Goal: Check status

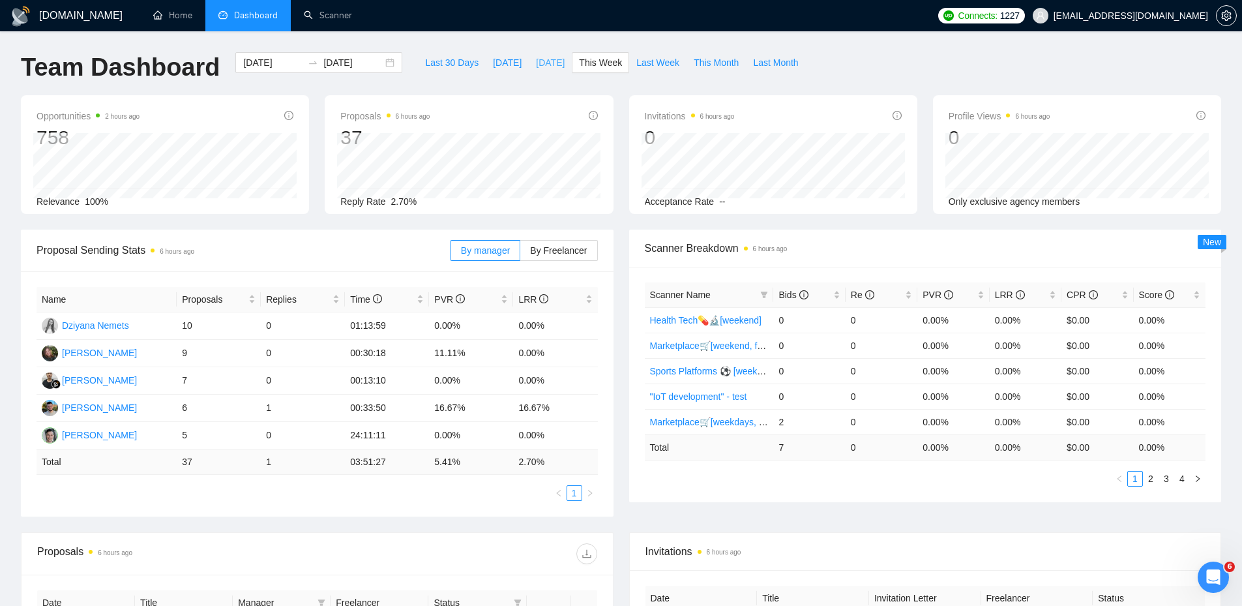
click at [561, 65] on button "[DATE]" at bounding box center [550, 62] width 43 height 21
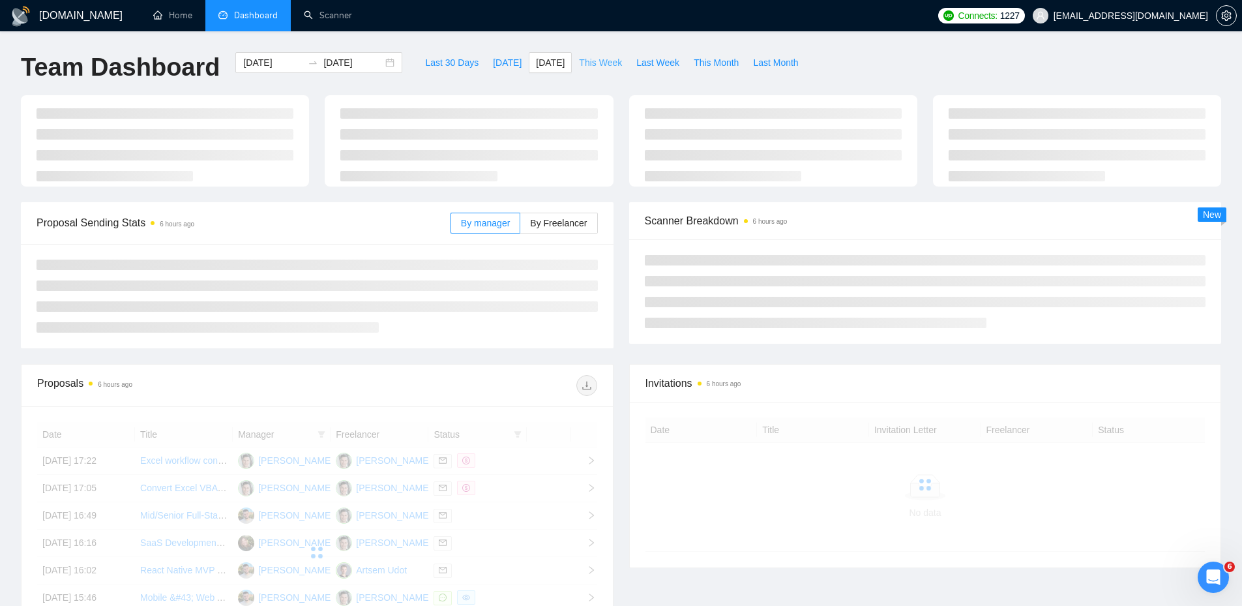
click at [584, 65] on span "This Week" at bounding box center [600, 62] width 43 height 14
type input "[DATE]"
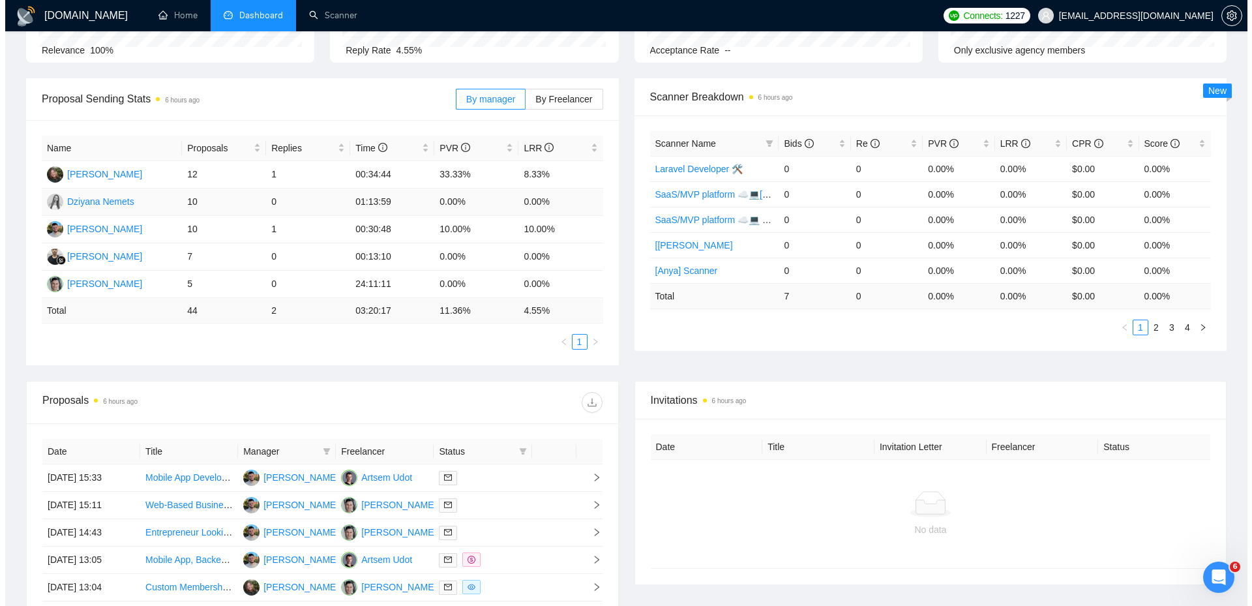
scroll to position [442, 0]
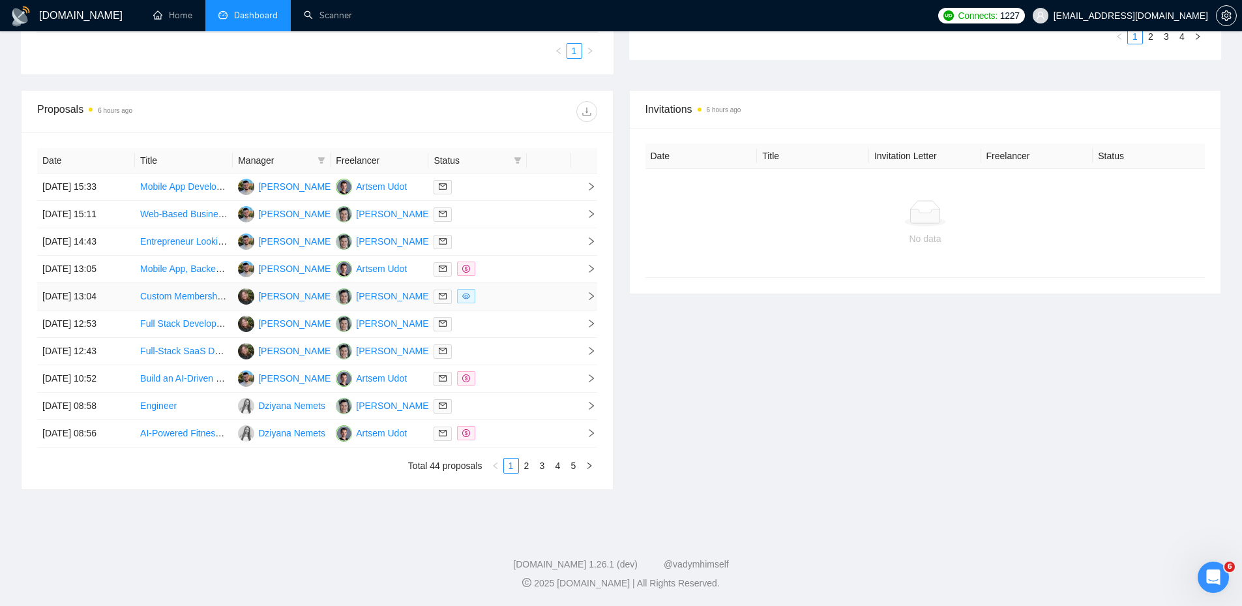
click at [502, 299] on div at bounding box center [477, 296] width 87 height 15
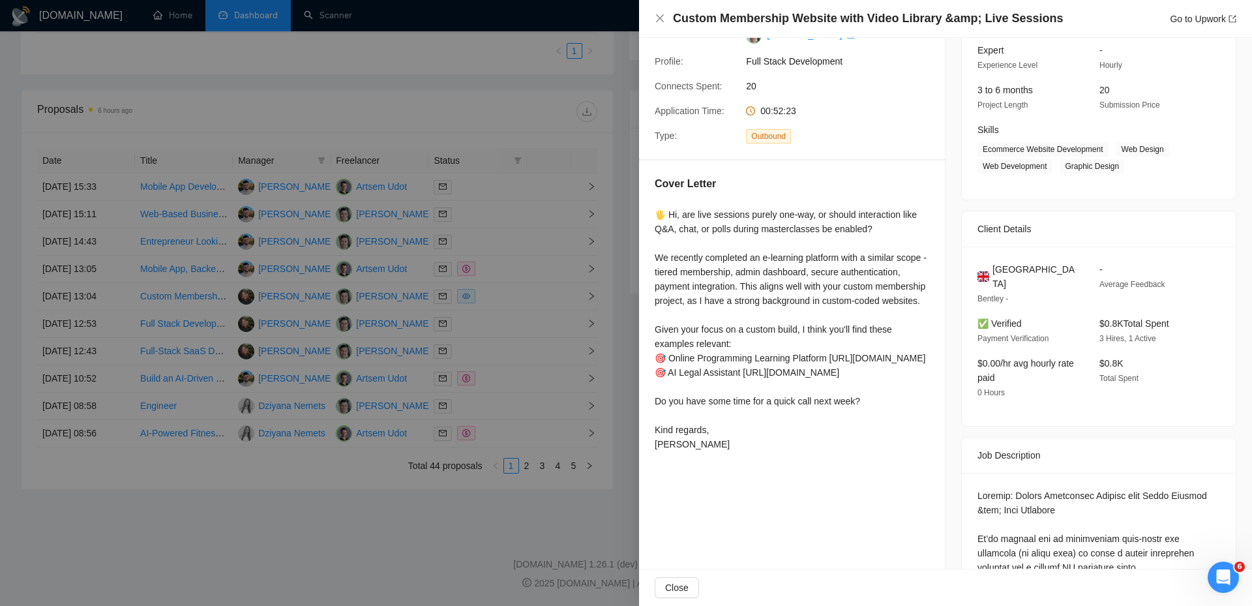
scroll to position [0, 0]
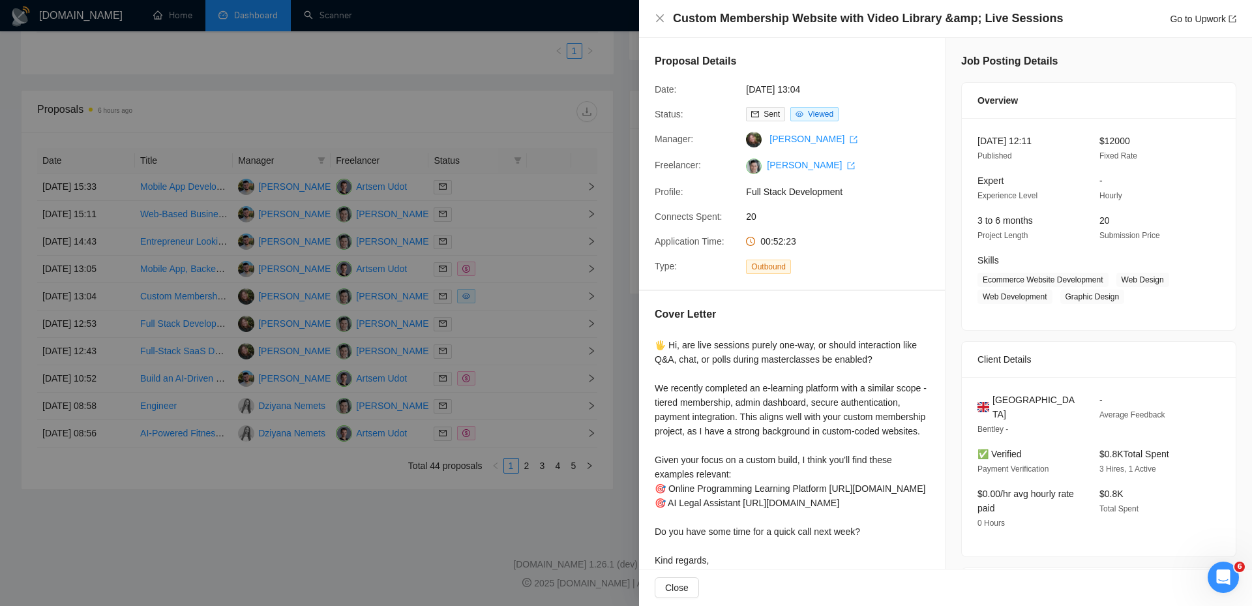
click at [554, 293] on div at bounding box center [626, 303] width 1252 height 606
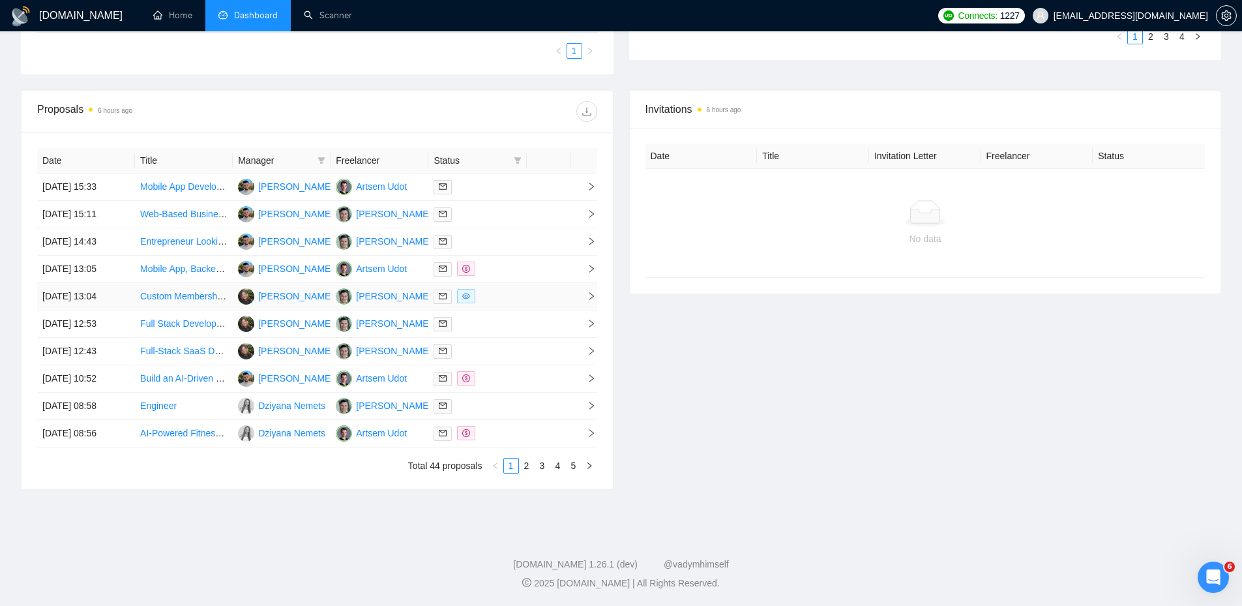
click at [501, 300] on div at bounding box center [477, 296] width 87 height 15
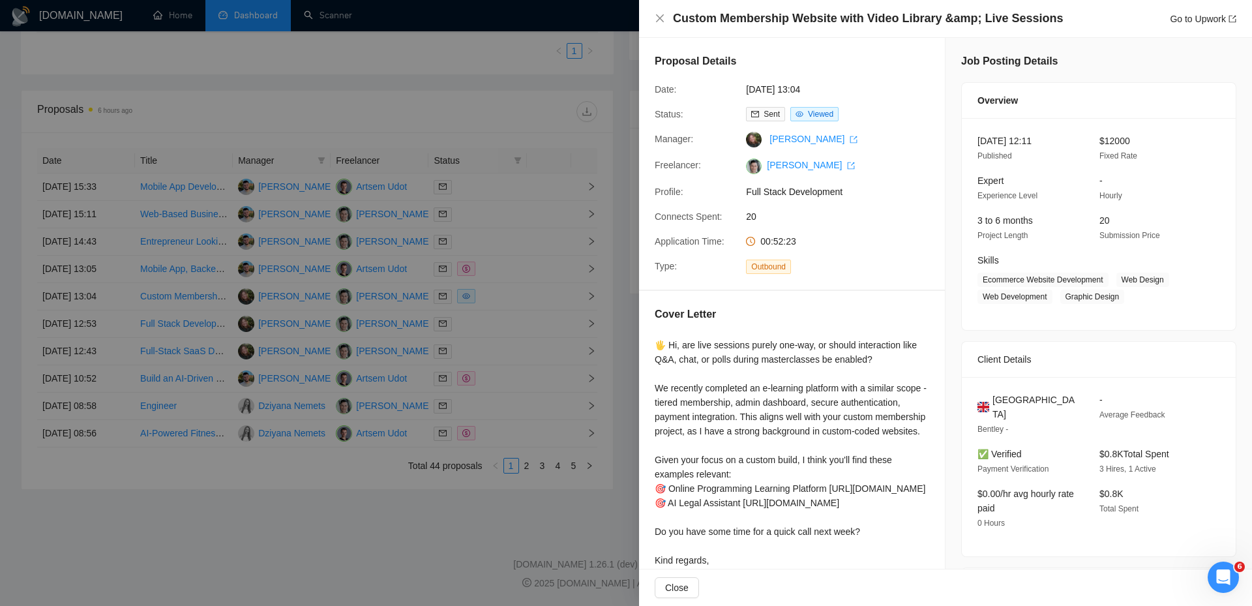
click at [583, 307] on div at bounding box center [626, 303] width 1252 height 606
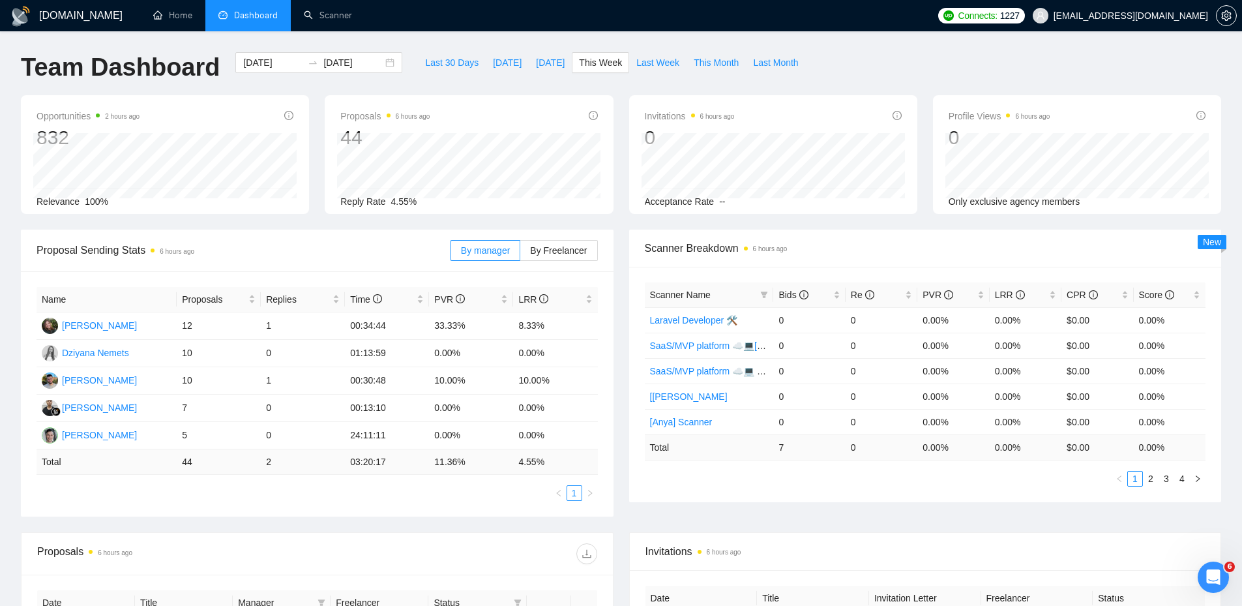
click at [620, 398] on div "Proposal Sending Stats 6 hours ago By manager By Freelancer Name Proposals Repl…" at bounding box center [317, 373] width 608 height 287
click at [618, 397] on div "Proposal Sending Stats 6 hours ago By manager By Freelancer Name Proposals Repl…" at bounding box center [317, 373] width 608 height 287
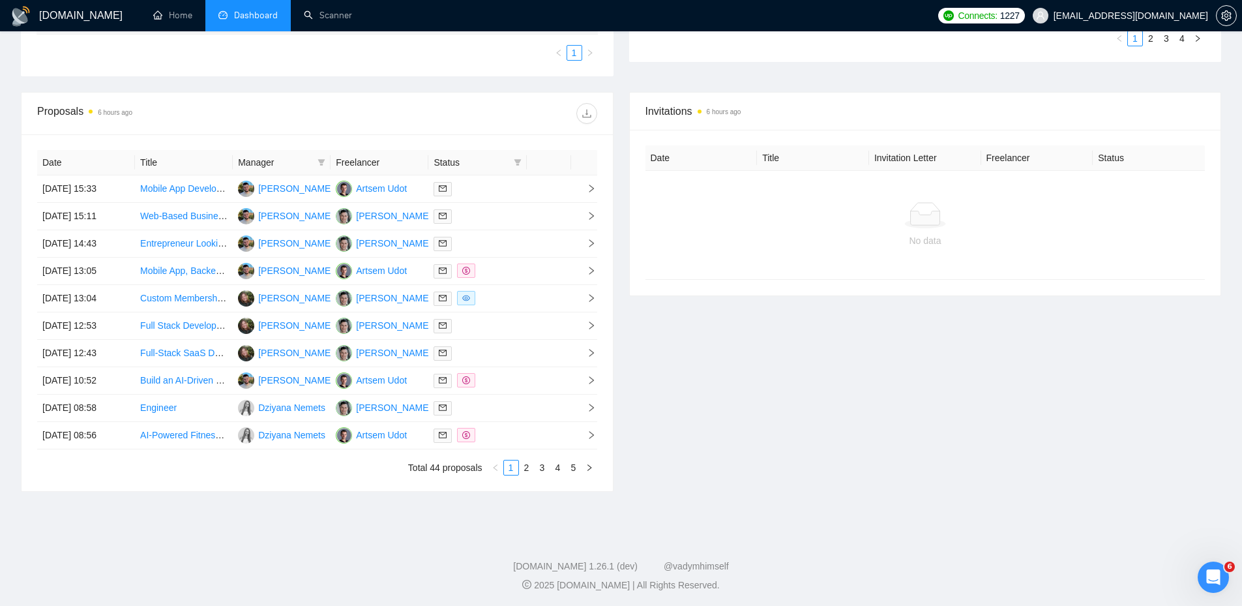
scroll to position [442, 0]
click at [517, 162] on icon "filter" at bounding box center [517, 160] width 7 height 7
click at [493, 188] on span "Chat" at bounding box center [484, 185] width 63 height 14
click at [683, 357] on div "Invitations 6 hours ago Date Title Invitation Letter Freelancer Status No data" at bounding box center [926, 290] width 608 height 400
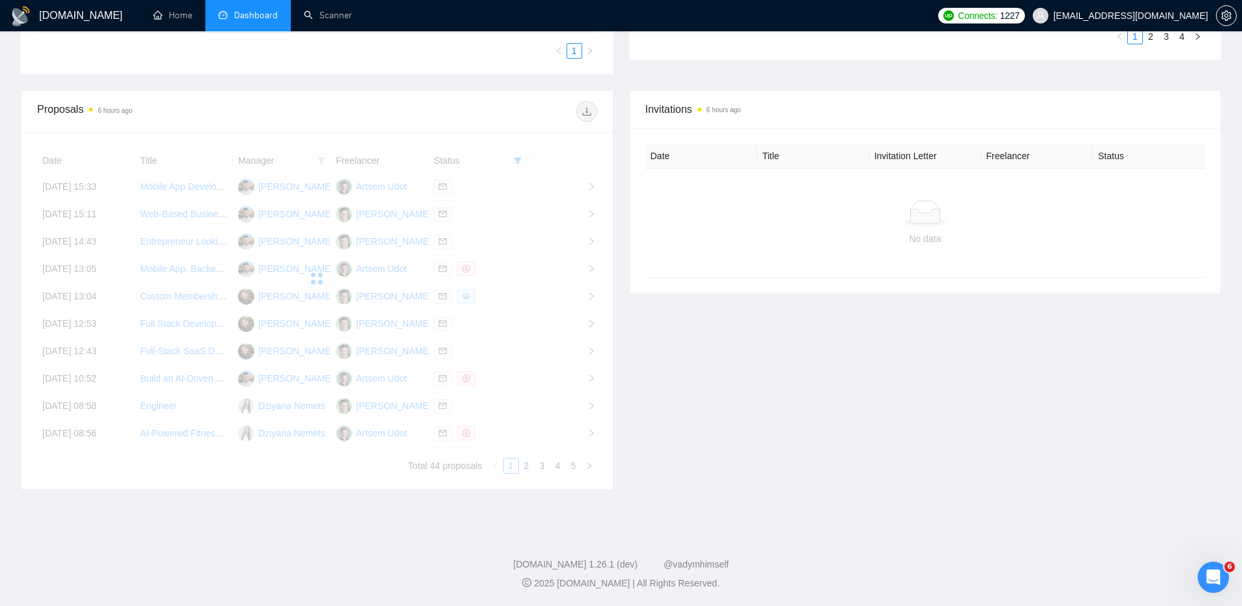
scroll to position [247, 0]
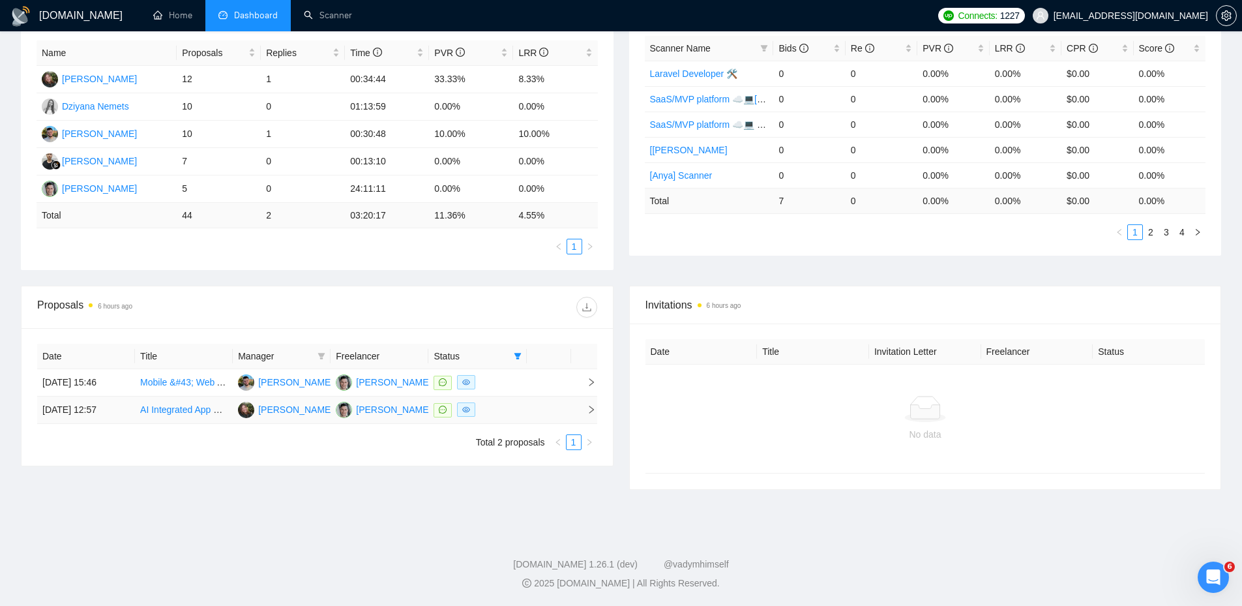
click at [506, 410] on div at bounding box center [477, 409] width 87 height 15
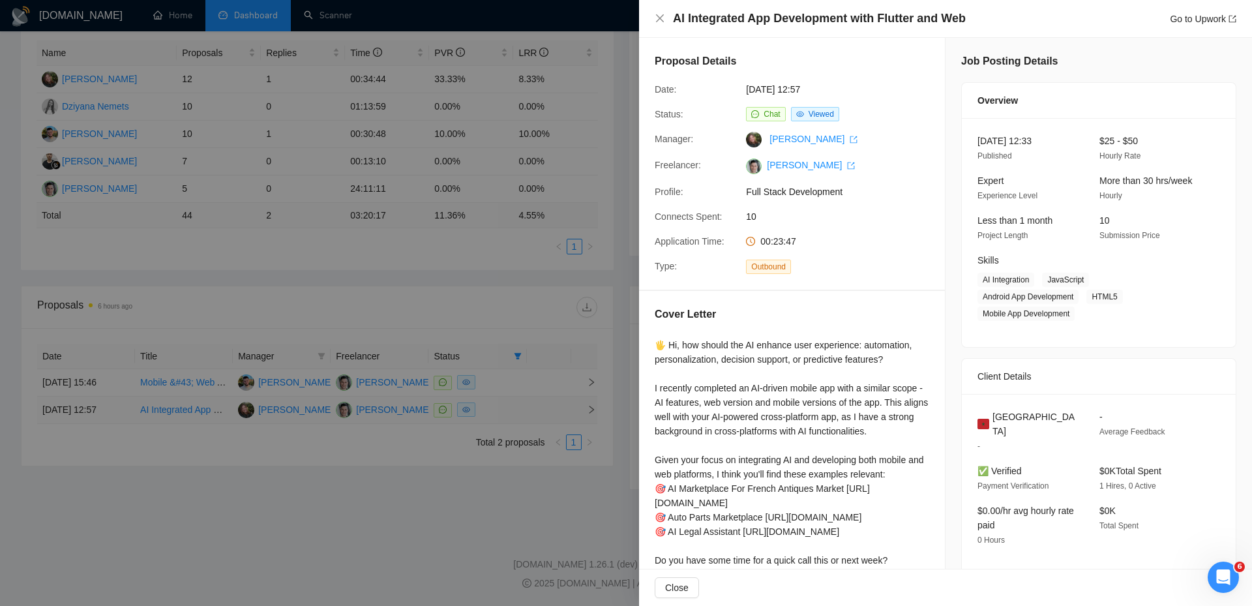
click at [506, 410] on div at bounding box center [626, 303] width 1252 height 606
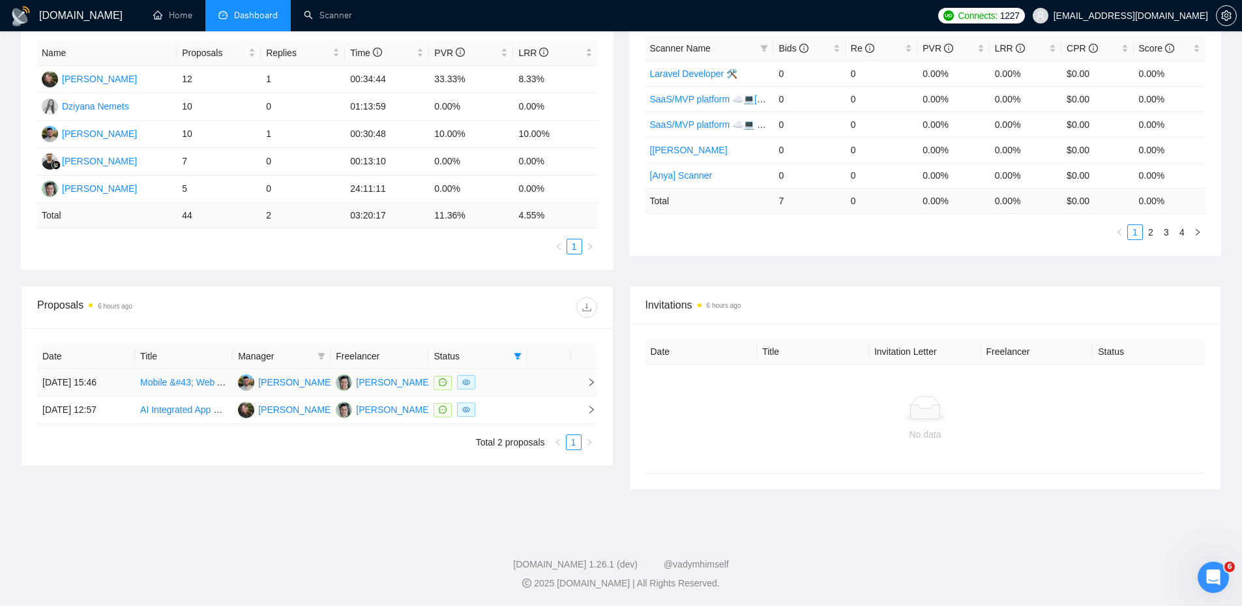
click at [517, 381] on div at bounding box center [477, 382] width 87 height 15
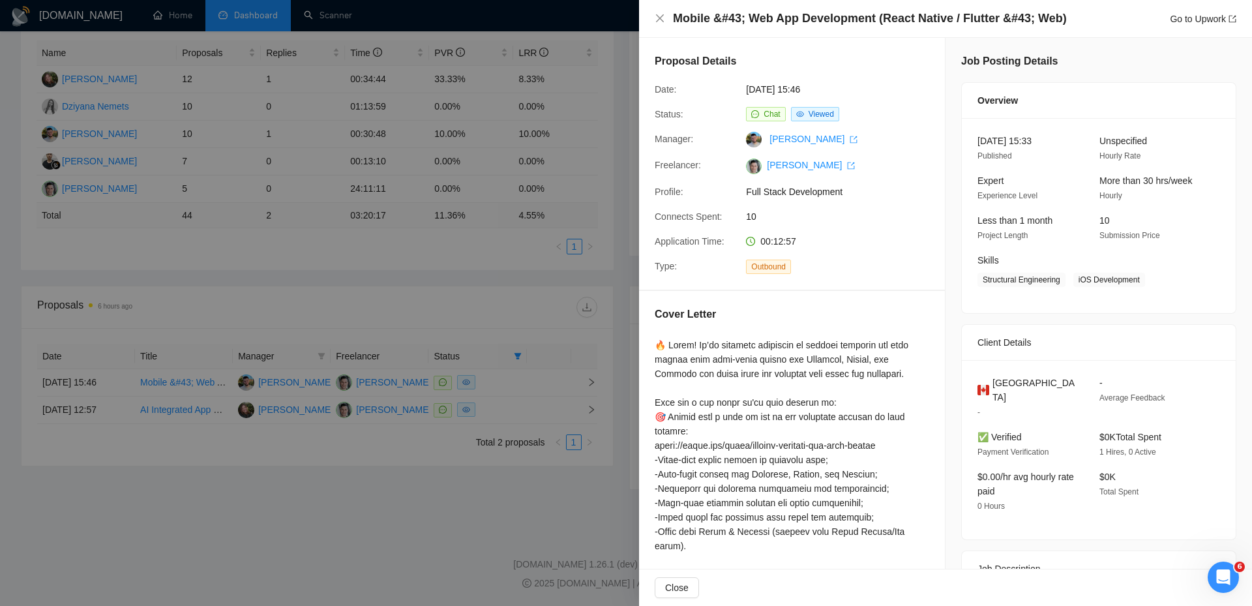
click at [518, 406] on div at bounding box center [626, 303] width 1252 height 606
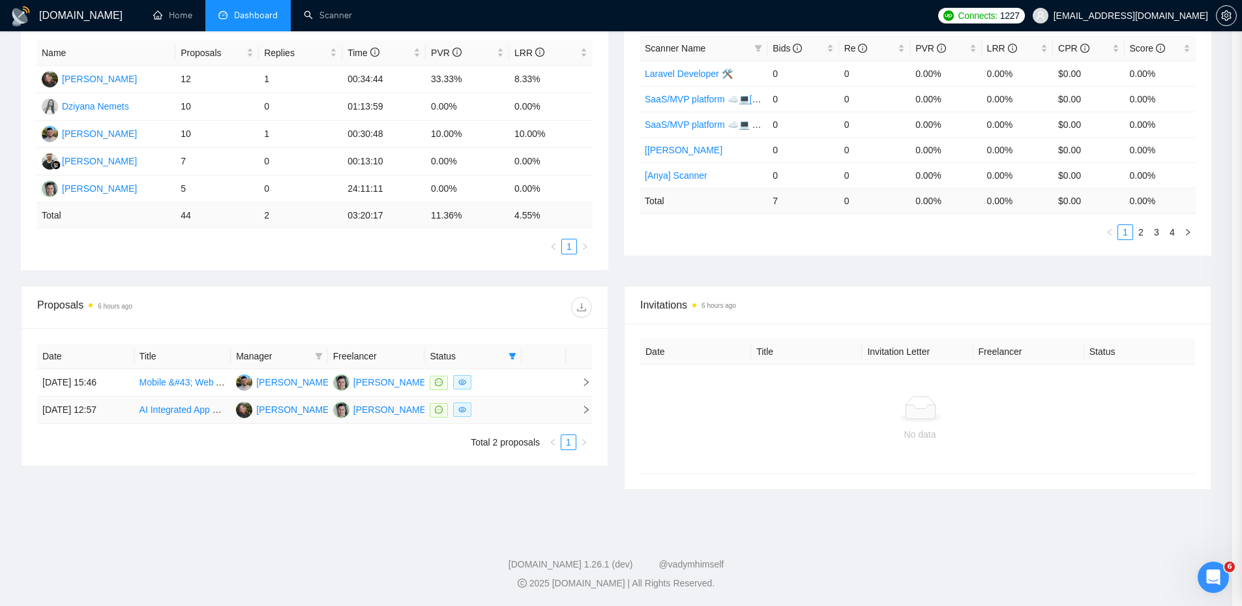
click at [517, 408] on div at bounding box center [473, 409] width 87 height 15
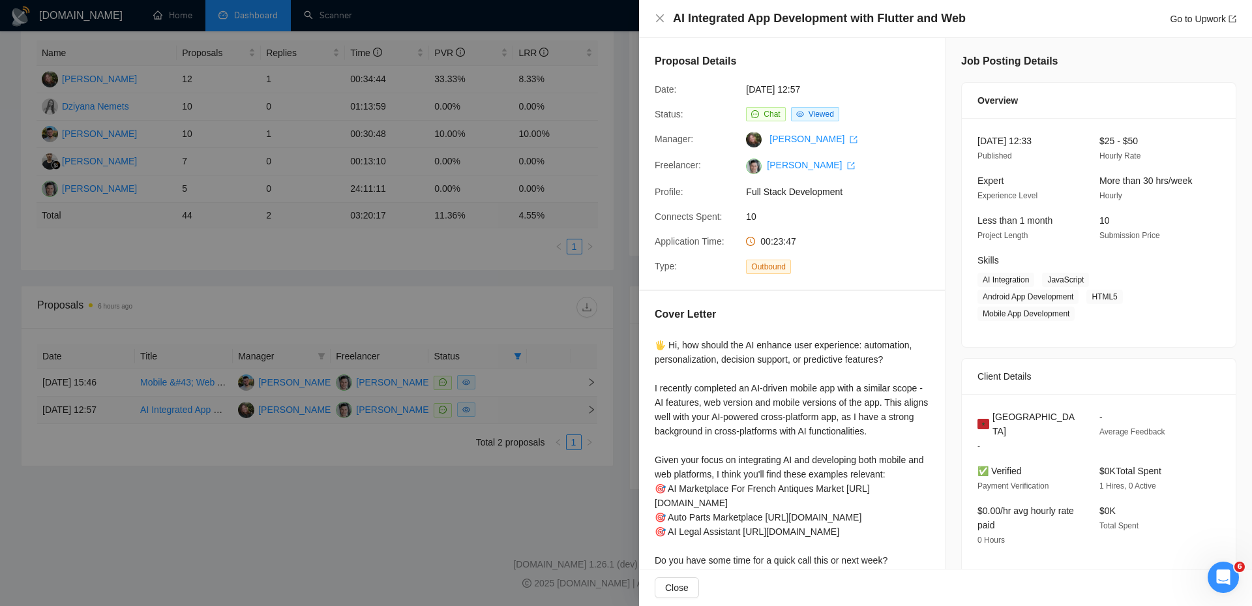
click at [517, 408] on div at bounding box center [626, 303] width 1252 height 606
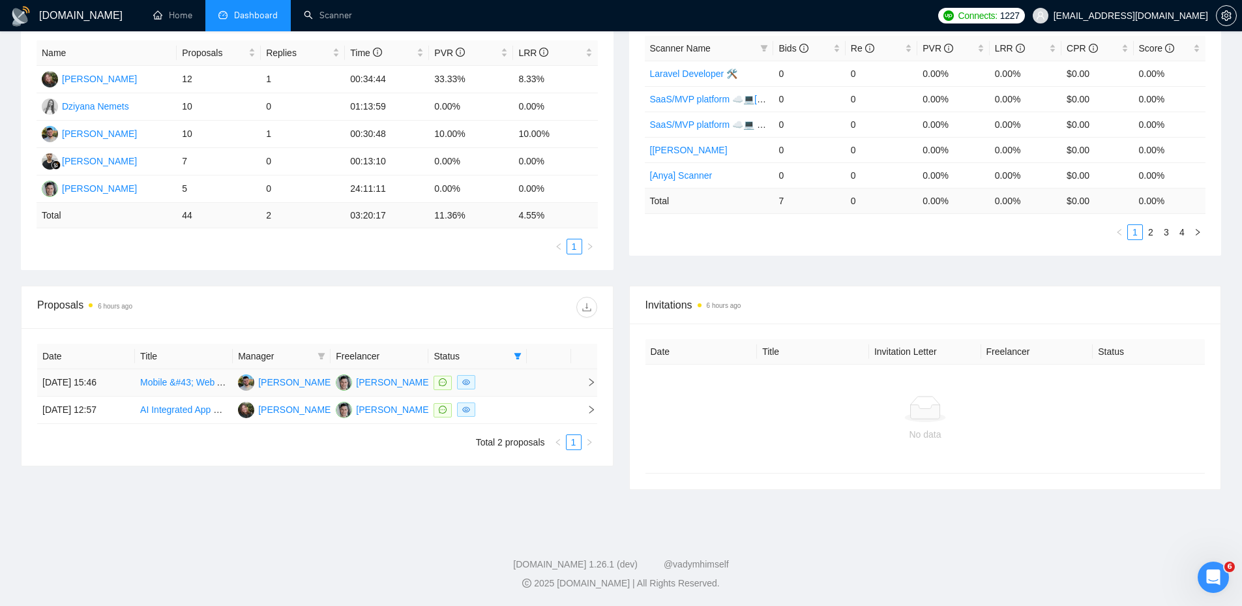
click at [516, 382] on div at bounding box center [477, 382] width 87 height 15
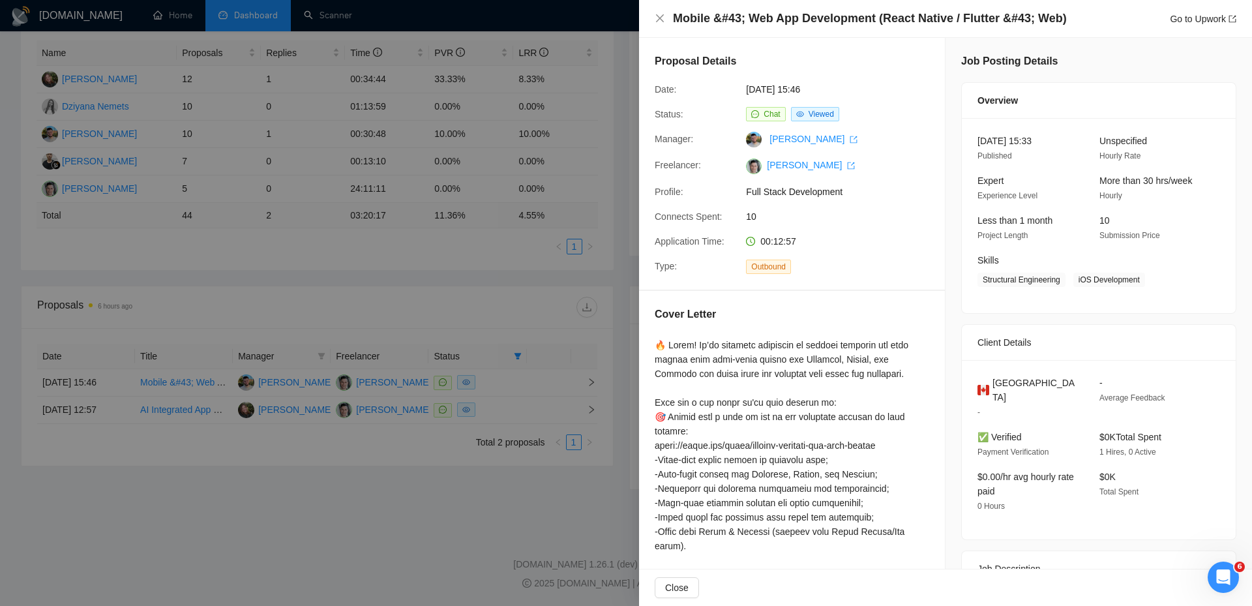
click at [516, 382] on div at bounding box center [626, 303] width 1252 height 606
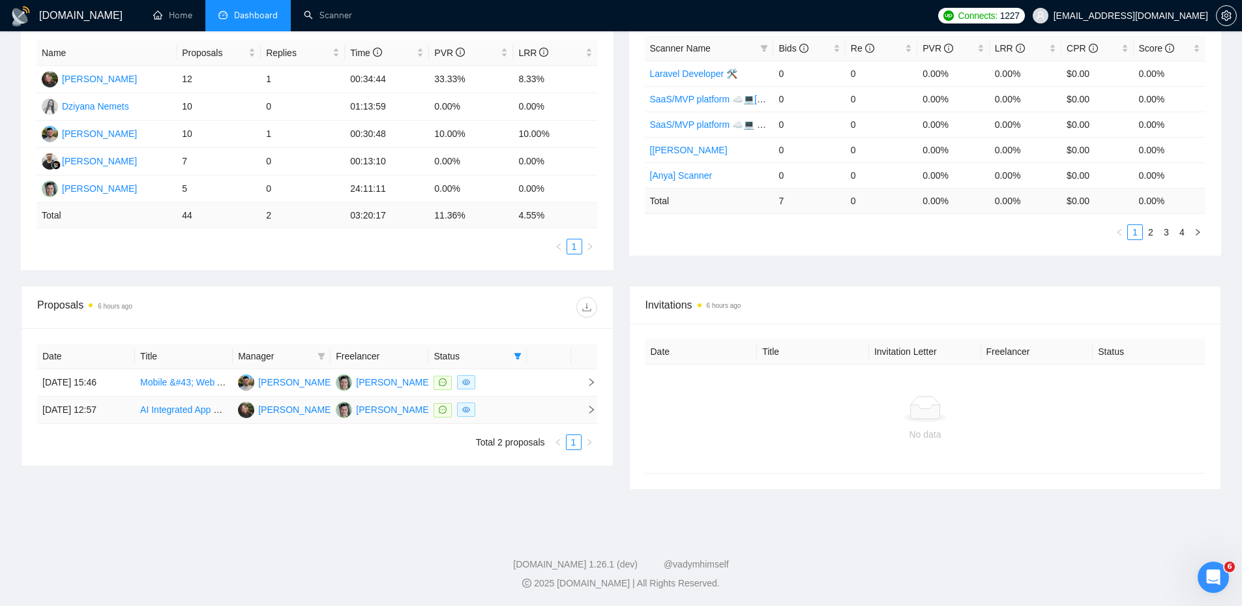
click at [516, 408] on div at bounding box center [477, 409] width 87 height 15
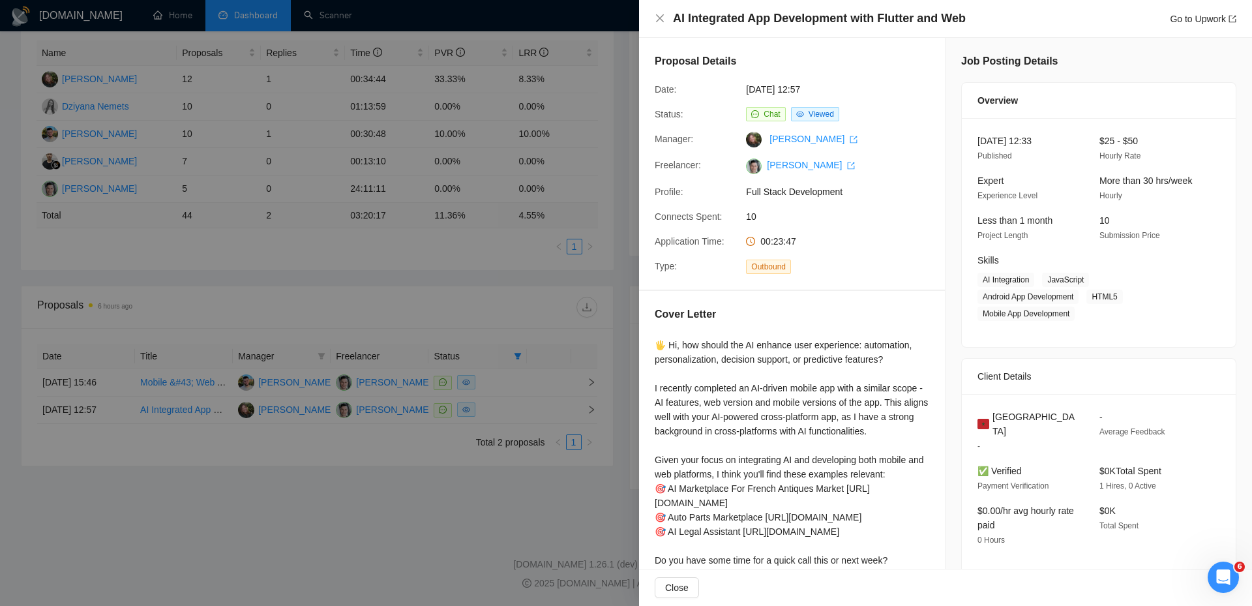
click at [530, 406] on div at bounding box center [626, 303] width 1252 height 606
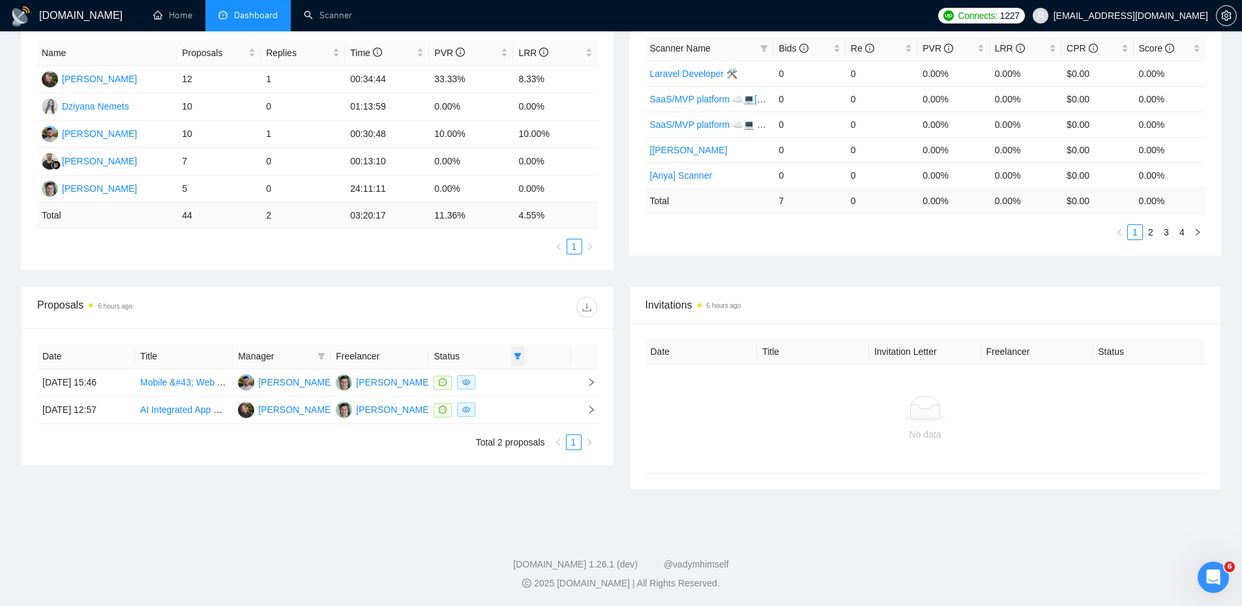
click at [518, 357] on icon "filter" at bounding box center [517, 356] width 7 height 7
click at [499, 388] on li "Chat" at bounding box center [484, 380] width 78 height 21
checkbox input "false"
click at [492, 333] on div "Date Title Manager Freelancer Status [DATE] 15:46 Mobile &#43; Web App Developm…" at bounding box center [318, 397] width 592 height 138
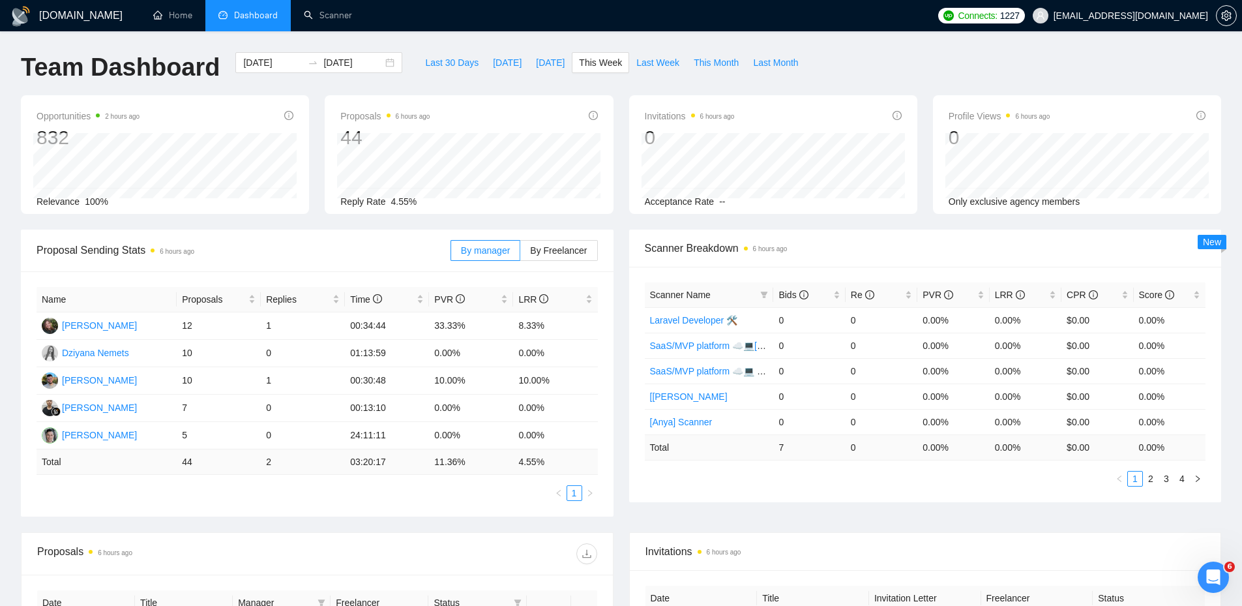
click at [618, 387] on div "Proposal Sending Stats 6 hours ago By manager By Freelancer Name Proposals Repl…" at bounding box center [317, 373] width 608 height 287
